Goal: Transaction & Acquisition: Purchase product/service

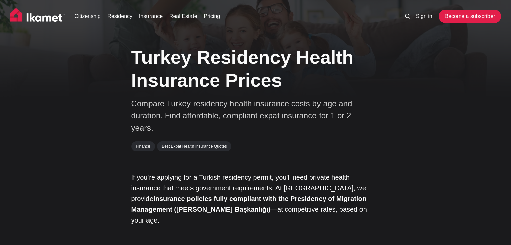
click at [153, 16] on link "Insurance" at bounding box center [151, 16] width 24 height 8
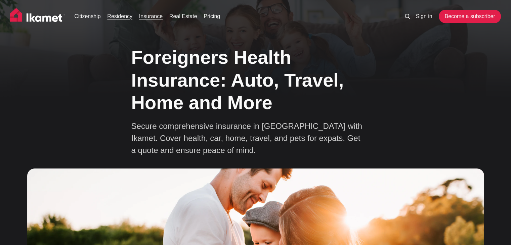
click at [120, 16] on link "Residency" at bounding box center [119, 16] width 25 height 8
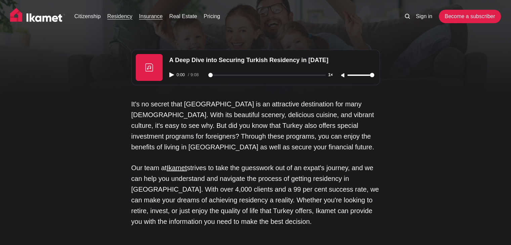
click at [153, 18] on link "Insurance" at bounding box center [151, 16] width 24 height 8
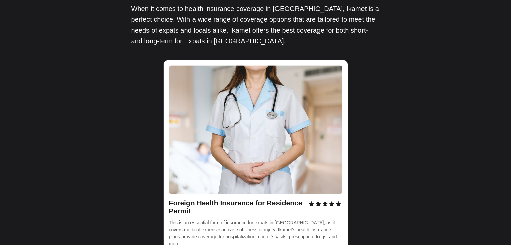
scroll to position [975, 0]
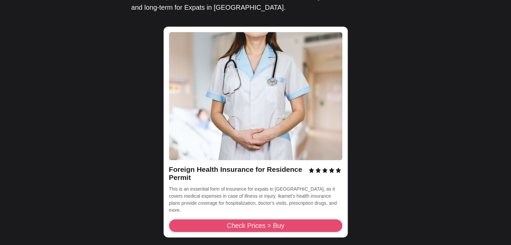
click at [279, 223] on span "Check Prices > Buy" at bounding box center [255, 226] width 57 height 7
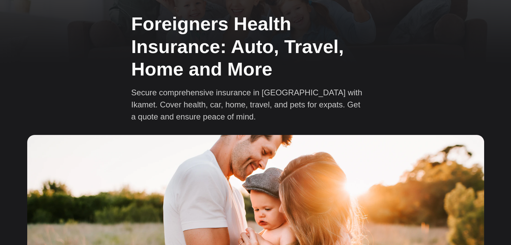
scroll to position [0, 0]
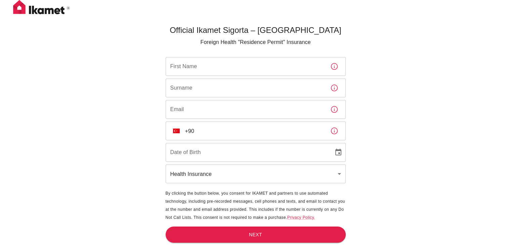
scroll to position [22, 0]
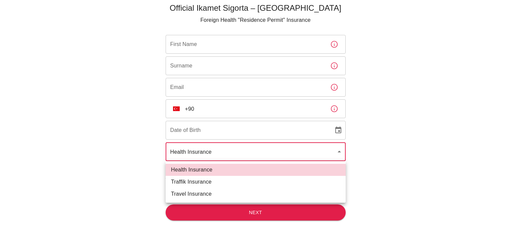
click at [326, 157] on body "Official Ikamet Sigorta – [DEMOGRAPHIC_DATA] Foreign Health "Residence Permit" …" at bounding box center [258, 112] width 516 height 268
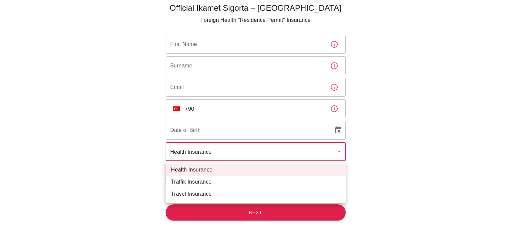
click at [382, 126] on div at bounding box center [258, 122] width 516 height 245
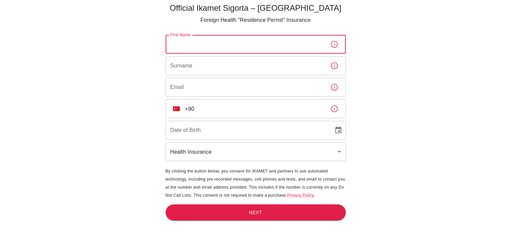
click at [237, 47] on input "First Name" at bounding box center [245, 44] width 159 height 19
type input "Marwa"
type input "Khairalla"
type input "[EMAIL_ADDRESS][DOMAIN_NAME]"
click at [252, 96] on input "[EMAIL_ADDRESS][DOMAIN_NAME]" at bounding box center [245, 87] width 159 height 19
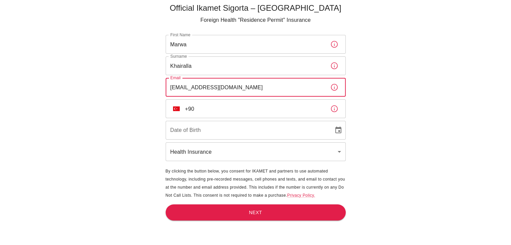
drag, startPoint x: 370, startPoint y: 116, endPoint x: 363, endPoint y: 115, distance: 6.9
click at [370, 116] on div "Official Ikamet Sigorta – [DEMOGRAPHIC_DATA] Foreign Health "Residence Permit" …" at bounding box center [255, 112] width 511 height 268
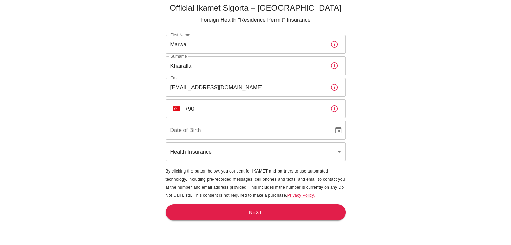
click at [299, 109] on input "+90" at bounding box center [255, 108] width 140 height 19
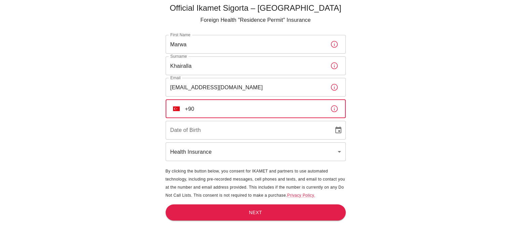
type input "[PHONE_NUMBER]"
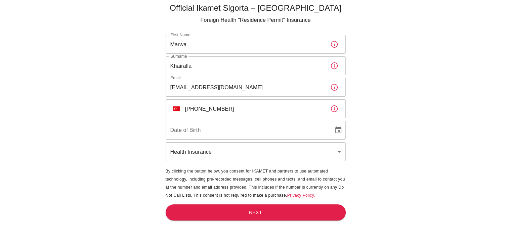
click at [392, 129] on div "Official Ikamet Sigorta – [DEMOGRAPHIC_DATA] Foreign Health "Residence Permit" …" at bounding box center [255, 112] width 511 height 268
click at [337, 128] on icon "Choose date" at bounding box center [338, 130] width 6 height 7
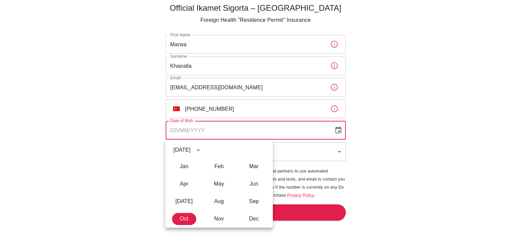
click at [191, 150] on div "[DATE]" at bounding box center [181, 150] width 17 height 8
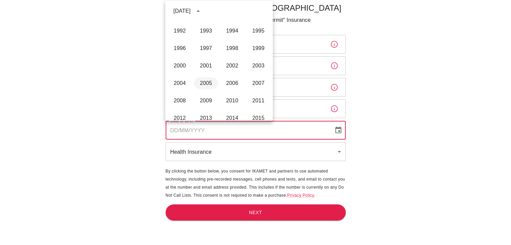
scroll to position [331, 0]
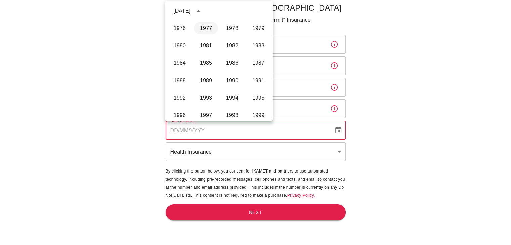
click at [203, 29] on button "1977" at bounding box center [206, 28] width 24 height 12
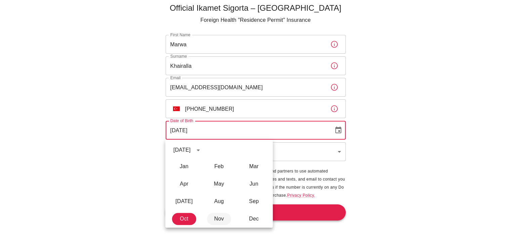
click at [217, 214] on button "Nov" at bounding box center [219, 219] width 24 height 12
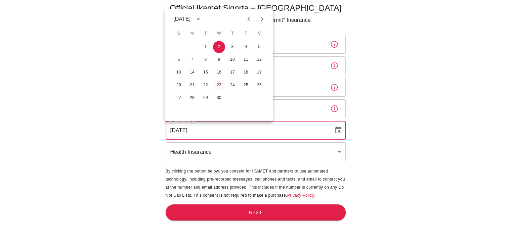
click at [218, 84] on button "23" at bounding box center [219, 85] width 12 height 12
type input "[DATE]"
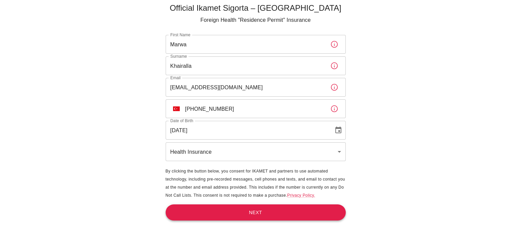
click at [282, 208] on button "Next" at bounding box center [256, 213] width 180 height 16
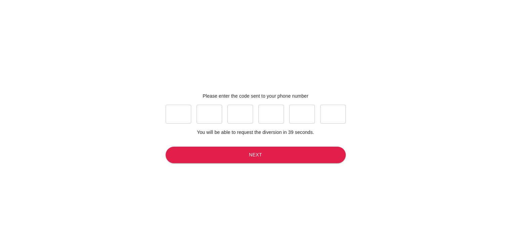
click at [180, 115] on input "text" at bounding box center [179, 114] width 26 height 19
type input "6"
type input "0"
type input "6"
type input "9"
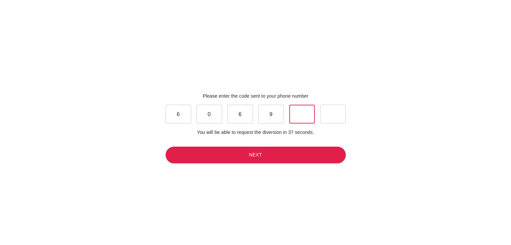
type input "2"
type input "6"
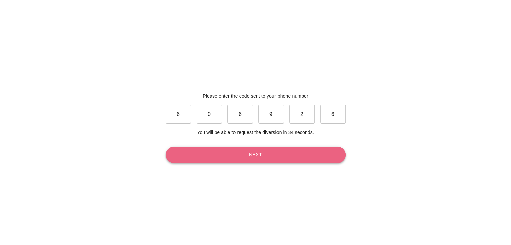
click at [234, 158] on button "Next" at bounding box center [256, 155] width 180 height 16
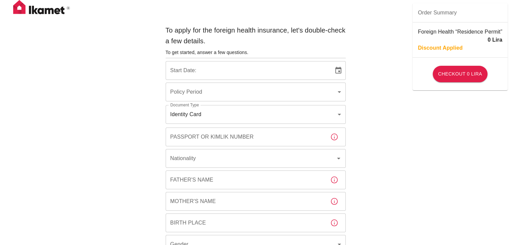
type input "b7343ef8-d55e-4554-96a8-76e30347e985"
type input "[DATE]"
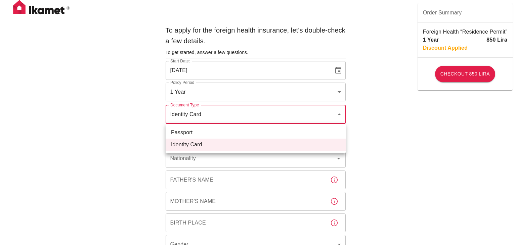
click at [313, 135] on li "Passport" at bounding box center [256, 133] width 180 height 12
type input "passport"
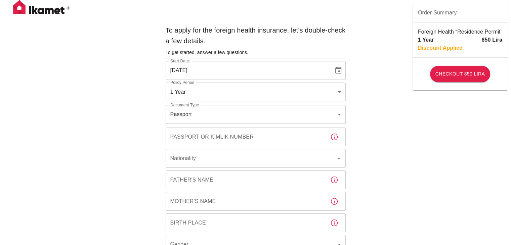
click at [254, 136] on input "Passport or Kimlik Number" at bounding box center [245, 137] width 159 height 19
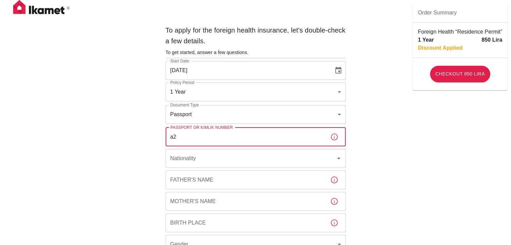
type input "a"
type input "A27159501"
click at [292, 161] on input "Nationality" at bounding box center [246, 158] width 155 height 13
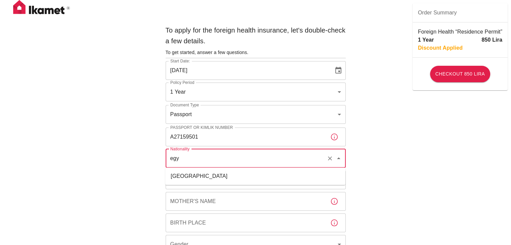
click at [255, 178] on li "[GEOGRAPHIC_DATA]" at bounding box center [255, 176] width 180 height 12
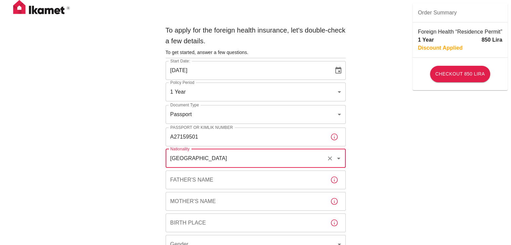
type input "[GEOGRAPHIC_DATA]"
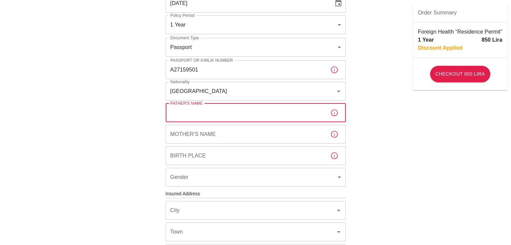
click at [253, 115] on input "Father's Name" at bounding box center [245, 113] width 159 height 19
type input "a"
type input "[DEMOGRAPHIC_DATA]"
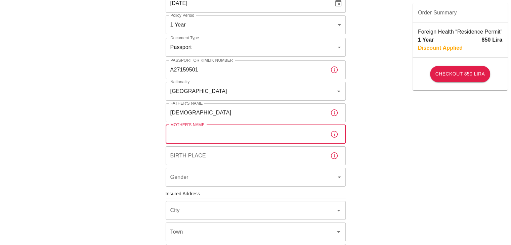
click at [252, 134] on input "Mother's Name" at bounding box center [245, 134] width 159 height 19
type input "NAHED"
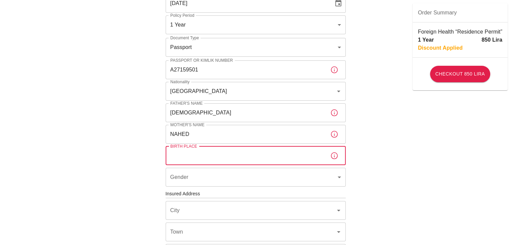
click at [261, 158] on input "Birth Place" at bounding box center [245, 156] width 159 height 19
type input "[GEOGRAPHIC_DATA]"
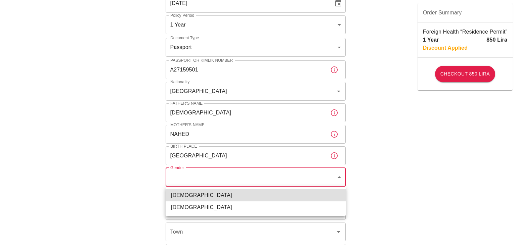
click at [272, 185] on body "To apply for the foreign health insurance, let's double-check a few details. To…" at bounding box center [258, 193] width 516 height 521
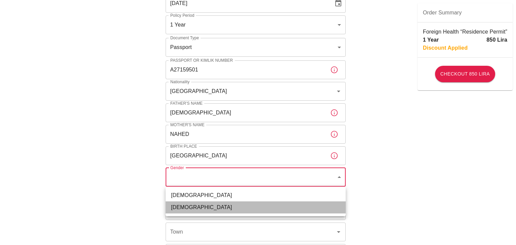
click at [254, 208] on li "[DEMOGRAPHIC_DATA]" at bounding box center [256, 208] width 180 height 12
type input "[DEMOGRAPHIC_DATA]"
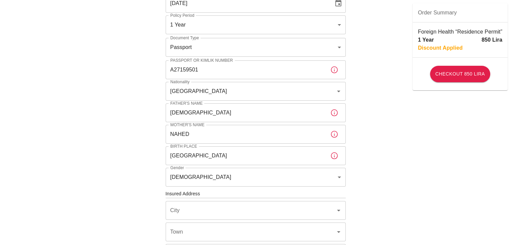
click at [377, 183] on div "To apply for the foreign health insurance, let's double-check a few details. To…" at bounding box center [255, 193] width 511 height 521
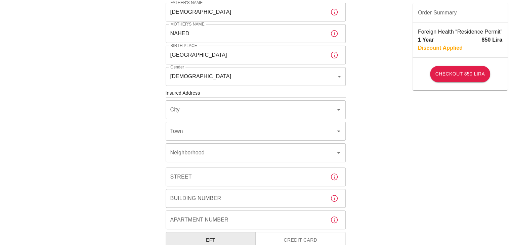
scroll to position [202, 0]
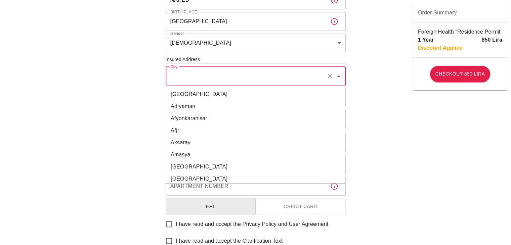
click at [256, 79] on input "City" at bounding box center [246, 76] width 155 height 13
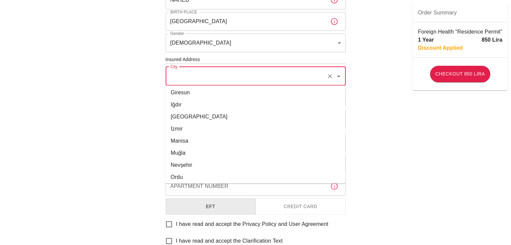
click at [179, 115] on li "[GEOGRAPHIC_DATA]" at bounding box center [255, 117] width 180 height 12
type input "[GEOGRAPHIC_DATA]"
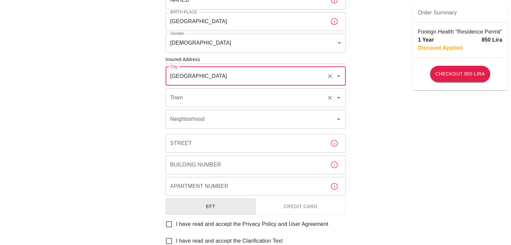
click at [181, 97] on input "Town" at bounding box center [246, 97] width 155 height 13
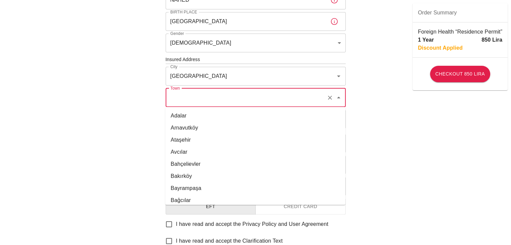
scroll to position [67, 0]
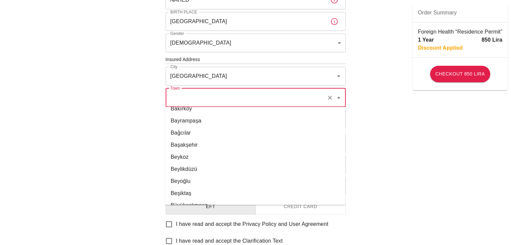
click at [180, 193] on li "Beşiktaş" at bounding box center [255, 194] width 180 height 12
type input "Beşiktaş"
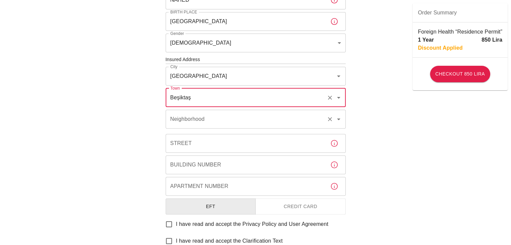
click at [175, 119] on div "Neighborhood Neighborhood" at bounding box center [256, 119] width 180 height 19
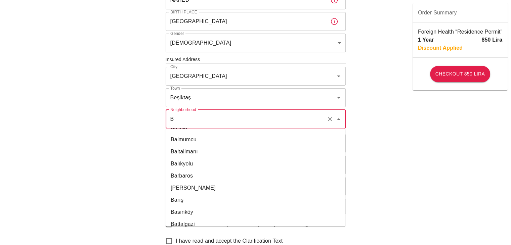
scroll to position [0, 0]
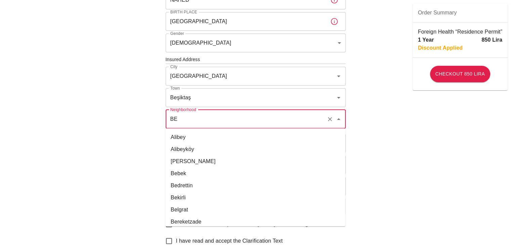
click at [192, 171] on li "Bebek" at bounding box center [255, 173] width 180 height 12
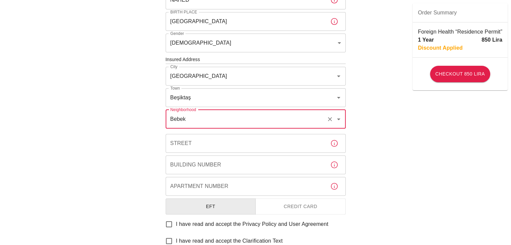
type input "Bebek"
click at [401, 146] on div "To apply for the foreign health insurance, let's double-check a few details. To…" at bounding box center [255, 58] width 511 height 521
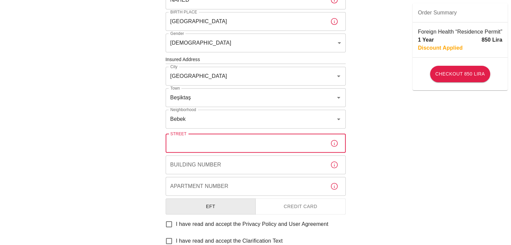
click at [268, 152] on input "Street" at bounding box center [245, 143] width 159 height 19
type input "[PERSON_NAME], [PERSON_NAME] Ap. No:39, Bebek"
type input "BEŞİKTAŞ"
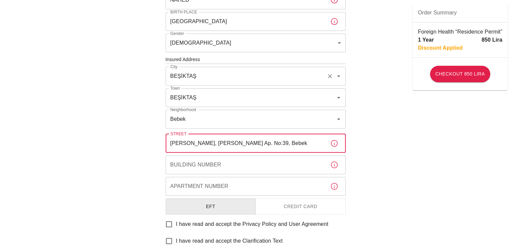
type input "[GEOGRAPHIC_DATA]"
type input "Beşiktaş"
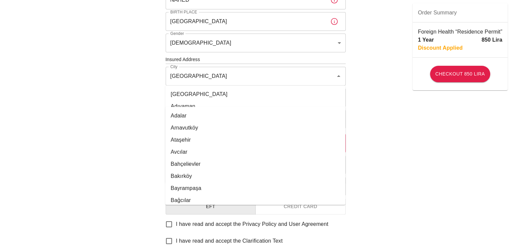
scroll to position [62, 0]
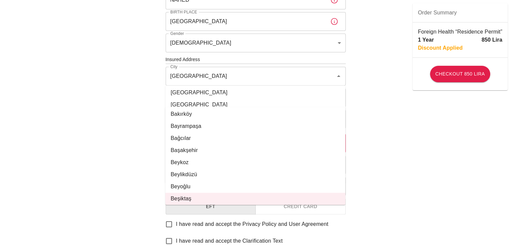
click at [364, 151] on div "To apply for the foreign health insurance, let's double-check a few details. To…" at bounding box center [255, 58] width 511 height 521
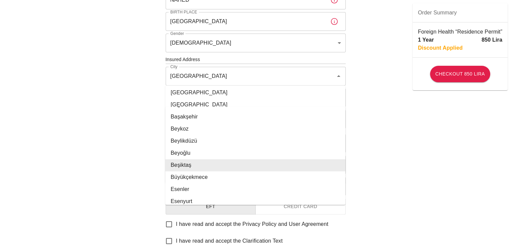
click at [211, 164] on li "Beşiktaş" at bounding box center [255, 165] width 180 height 12
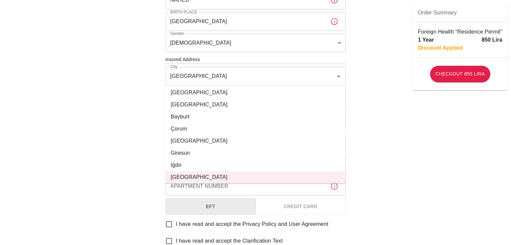
click at [412, 161] on div "To apply for the foreign health insurance, let's double-check a few details. To…" at bounding box center [255, 58] width 511 height 521
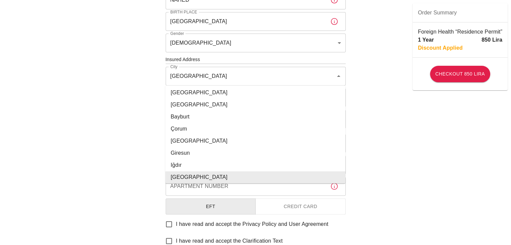
click at [237, 182] on li "[GEOGRAPHIC_DATA]" at bounding box center [255, 177] width 180 height 12
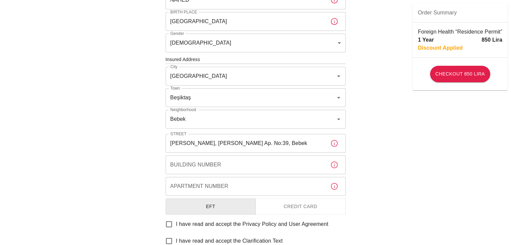
click at [418, 157] on div "To apply for the foreign health insurance, let's double-check a few details. To…" at bounding box center [255, 58] width 511 height 521
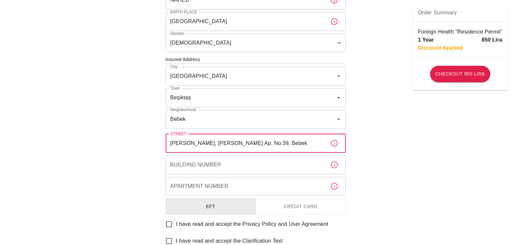
drag, startPoint x: 227, startPoint y: 143, endPoint x: 302, endPoint y: 152, distance: 75.8
click at [302, 152] on input "[PERSON_NAME], [PERSON_NAME] Ap. No:39, Bebek" at bounding box center [245, 143] width 159 height 19
type input "[PERSON_NAME] Caddesi"
click at [433, 148] on div "To apply for the foreign health insurance, let's double-check a few details. To…" at bounding box center [255, 58] width 511 height 521
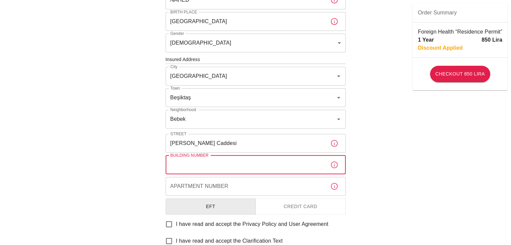
click at [224, 169] on input "Building Number" at bounding box center [245, 165] width 159 height 19
type input "39"
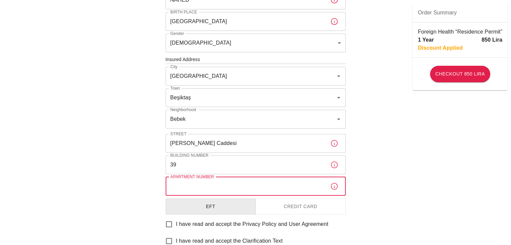
click at [241, 182] on input "Apartment Number" at bounding box center [245, 186] width 159 height 19
type input "9"
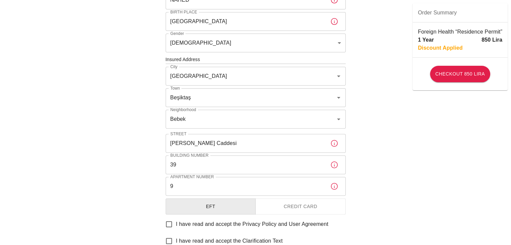
click at [371, 171] on div "To apply for the foreign health insurance, let's double-check a few details. To…" at bounding box center [255, 58] width 511 height 521
click at [322, 202] on button "Credit Card" at bounding box center [300, 207] width 90 height 16
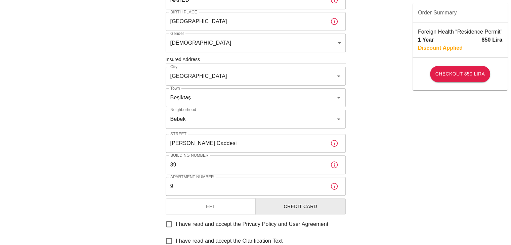
scroll to position [269, 0]
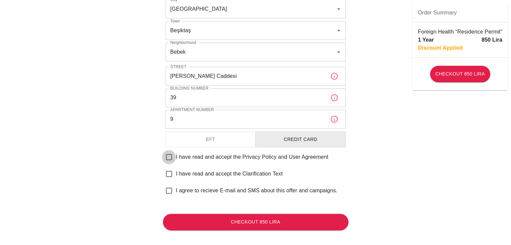
click at [171, 159] on input "I have read and accept the Privacy Policy and User Agreement" at bounding box center [169, 157] width 14 height 14
checkbox input "true"
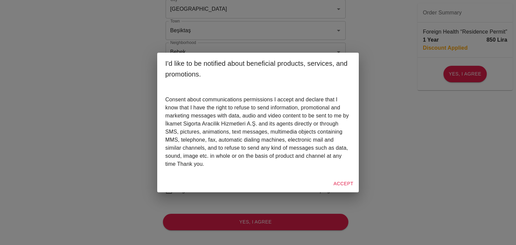
click at [376, 174] on div "I'd like to be notified about beneficial products, services, and promotions. Co…" at bounding box center [258, 122] width 516 height 245
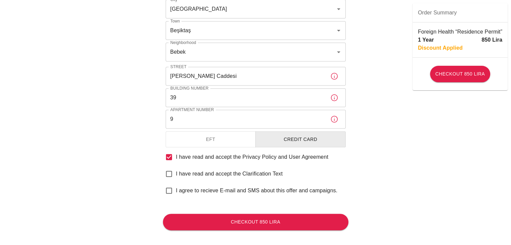
click at [171, 177] on input "I have read and accept the Clarification Text" at bounding box center [169, 174] width 14 height 14
checkbox input "true"
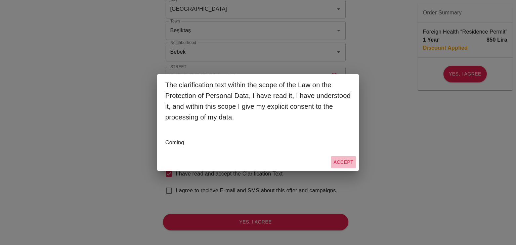
click at [347, 164] on button "Accept" at bounding box center [343, 162] width 25 height 12
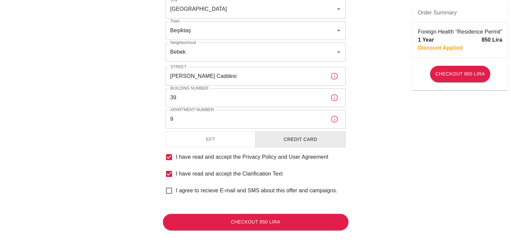
scroll to position [275, 0]
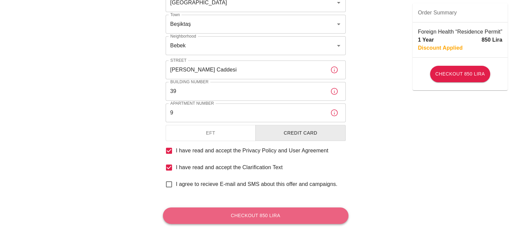
click at [269, 212] on button "Checkout 850 Lira" at bounding box center [256, 216] width 186 height 16
